Goal: Task Accomplishment & Management: Manage account settings

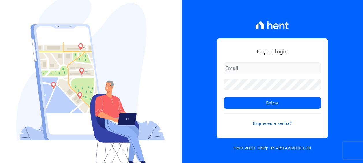
click at [229, 68] on input "email" at bounding box center [272, 68] width 97 height 12
type input "[PERSON_NAME][EMAIL_ADDRESS][DOMAIN_NAME]"
click at [274, 121] on link "Esqueceu a senha?" at bounding box center [272, 119] width 97 height 13
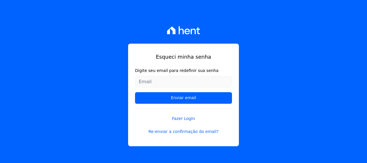
click at [144, 78] on input "Digite seu email para redefinir sua senha" at bounding box center [183, 82] width 97 height 12
type input "[PERSON_NAME][EMAIL_ADDRESS][DOMAIN_NAME]"
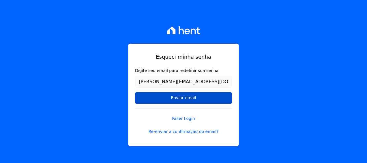
click at [178, 94] on input "Enviar email" at bounding box center [183, 98] width 97 height 12
click at [178, 99] on input "Enviar email" at bounding box center [183, 98] width 97 height 12
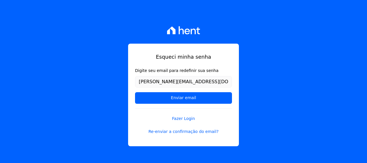
drag, startPoint x: 175, startPoint y: 97, endPoint x: 179, endPoint y: 90, distance: 7.5
click at [179, 90] on form "Digite seu email para redefinir sua senha limas.cassia@gmail.com Enviar email" at bounding box center [183, 88] width 97 height 41
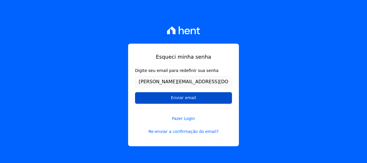
click at [178, 98] on input "Enviar email" at bounding box center [183, 98] width 97 height 12
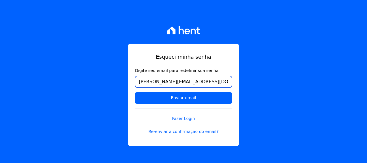
drag, startPoint x: 188, startPoint y: 83, endPoint x: 121, endPoint y: 94, distance: 68.1
click at [121, 94] on div "Esqueci minha senha Digite seu email para redefinir sua senha limas.cassia@gmai…" at bounding box center [183, 81] width 367 height 163
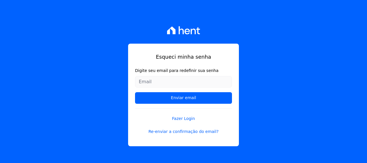
click at [121, 94] on div "Esqueci minha senha Digite seu email para redefinir sua senha Enviar email Faze…" at bounding box center [183, 81] width 367 height 163
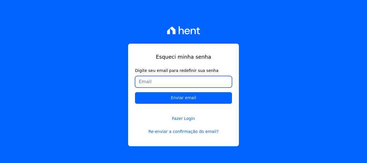
click at [143, 85] on input "Digite seu email para redefinir sua senha" at bounding box center [183, 82] width 97 height 12
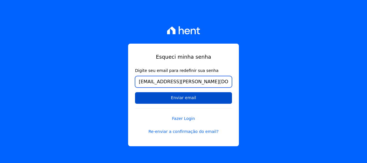
type input "cassia.limas@dataprev.gov.br"
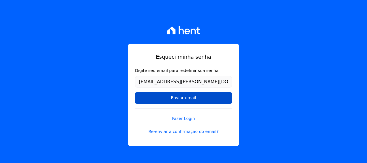
click at [172, 96] on input "Enviar email" at bounding box center [183, 98] width 97 height 12
click at [182, 95] on input "Enviar email" at bounding box center [183, 98] width 97 height 12
click at [179, 98] on input "Enviar email" at bounding box center [183, 98] width 97 height 12
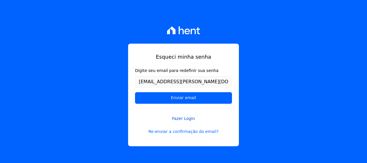
click at [182, 116] on link "Fazer Login" at bounding box center [183, 114] width 97 height 13
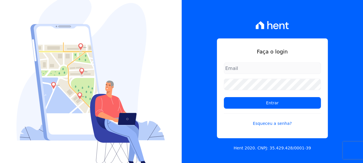
click at [234, 68] on input "email" at bounding box center [272, 68] width 97 height 12
type input "[PERSON_NAME][EMAIL_ADDRESS][DOMAIN_NAME]"
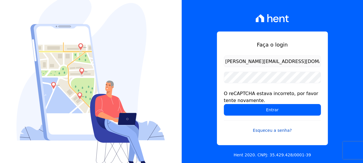
click at [270, 131] on link "Esqueceu a senha?" at bounding box center [272, 126] width 97 height 13
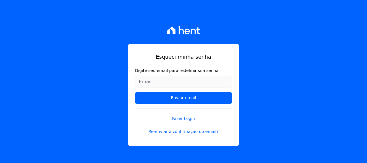
click at [145, 82] on input "Digite seu email para redefinir sua senha" at bounding box center [183, 82] width 97 height 12
type input "[PERSON_NAME][EMAIL_ADDRESS][DOMAIN_NAME]"
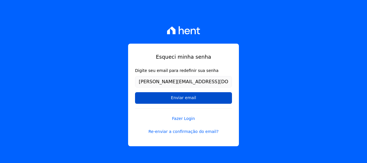
click at [165, 95] on input "Enviar email" at bounding box center [183, 98] width 97 height 12
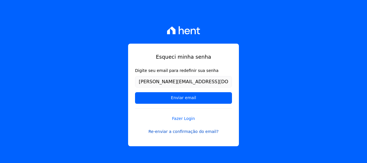
click at [193, 130] on link "Re-enviar a confirmação do email?" at bounding box center [183, 131] width 97 height 6
